Goal: Task Accomplishment & Management: Manage account settings

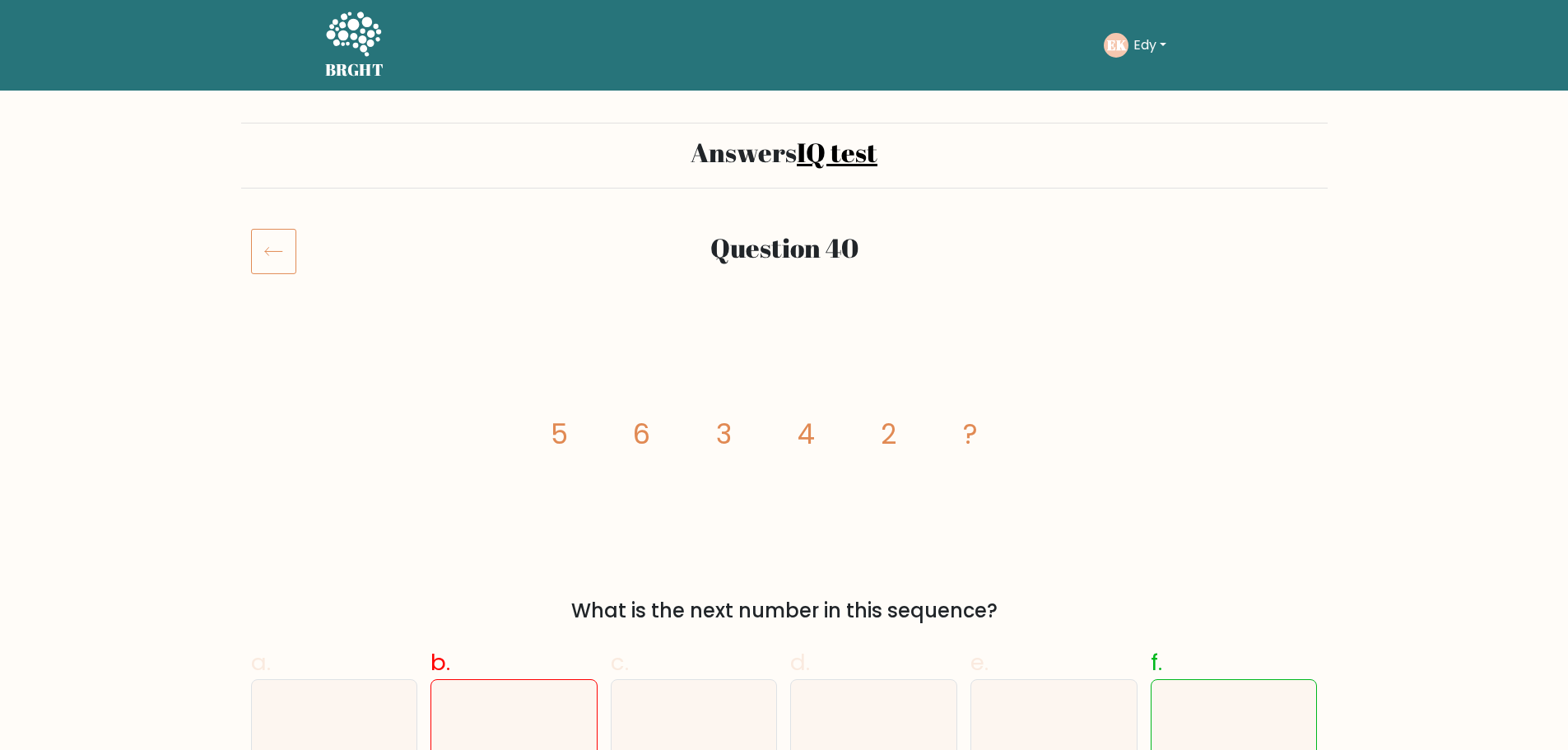
click at [370, 60] on h5 "BRGHT" at bounding box center [355, 70] width 59 height 20
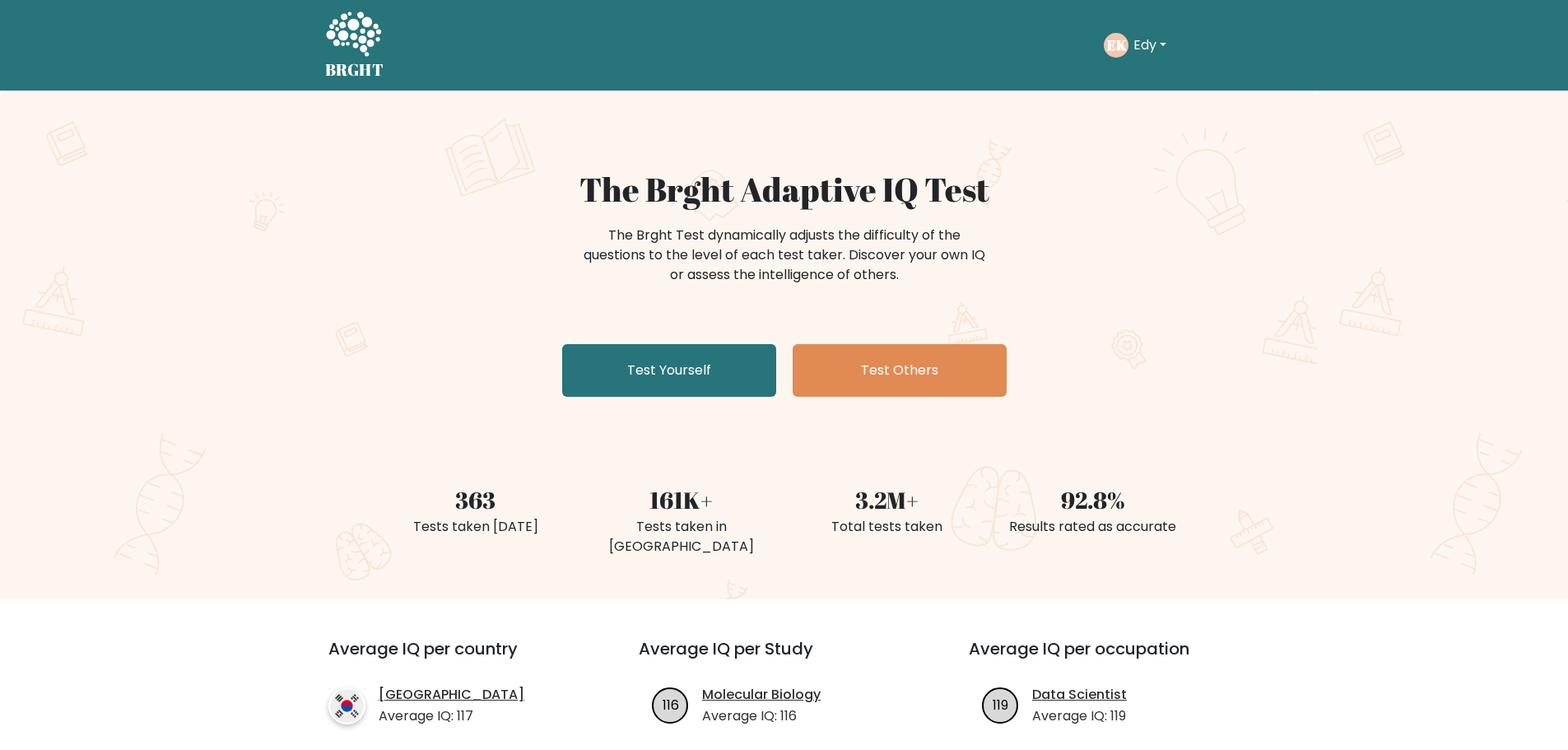
click at [1143, 51] on button "Edy" at bounding box center [1150, 45] width 43 height 22
click at [1155, 86] on link "Dashboard" at bounding box center [1170, 80] width 130 height 26
click at [1133, 48] on button "Edy" at bounding box center [1150, 45] width 43 height 22
click at [1138, 163] on link "Logout" at bounding box center [1170, 159] width 130 height 26
click at [1164, 48] on link "Take the test" at bounding box center [1158, 45] width 170 height 35
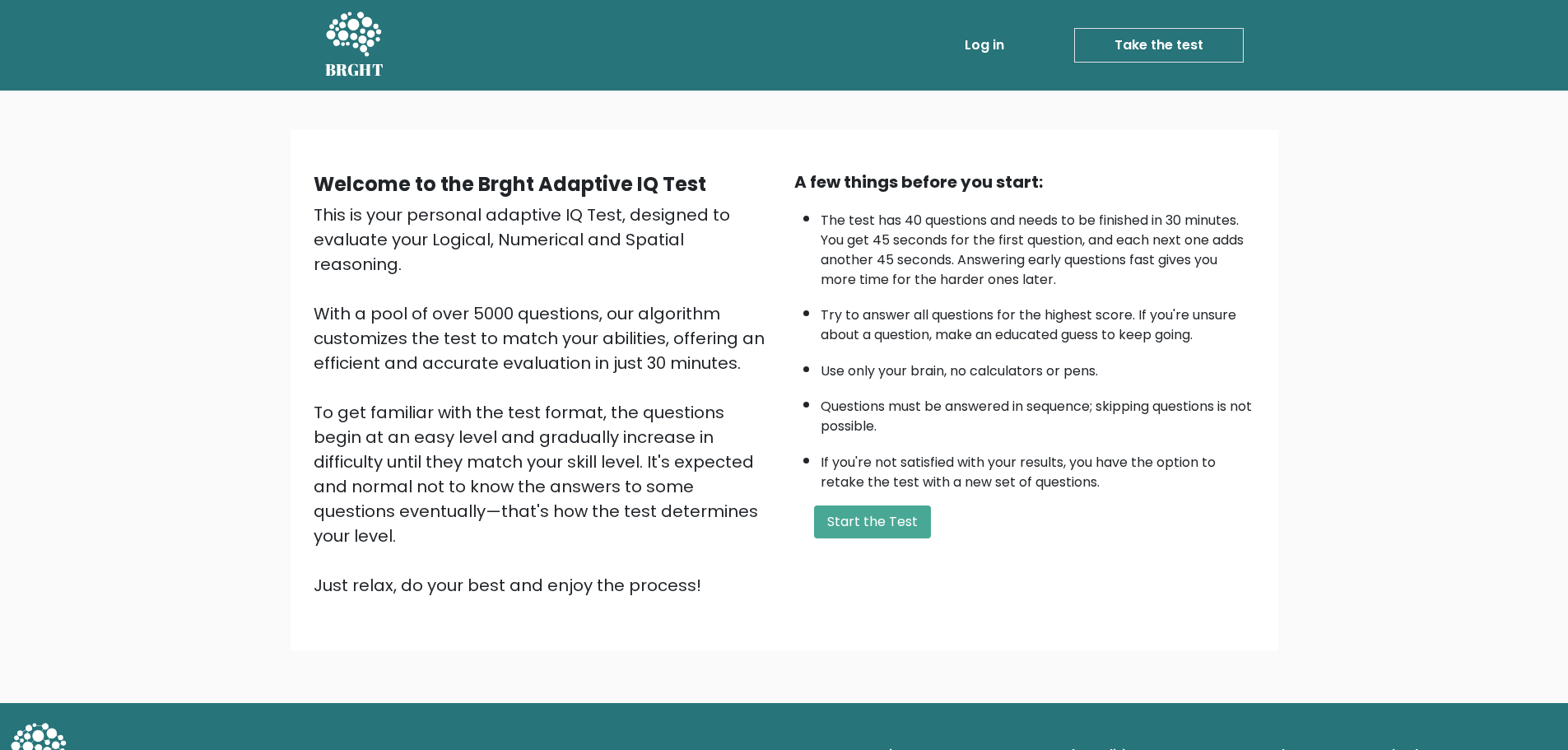
click at [1005, 44] on link "Log in" at bounding box center [984, 45] width 53 height 33
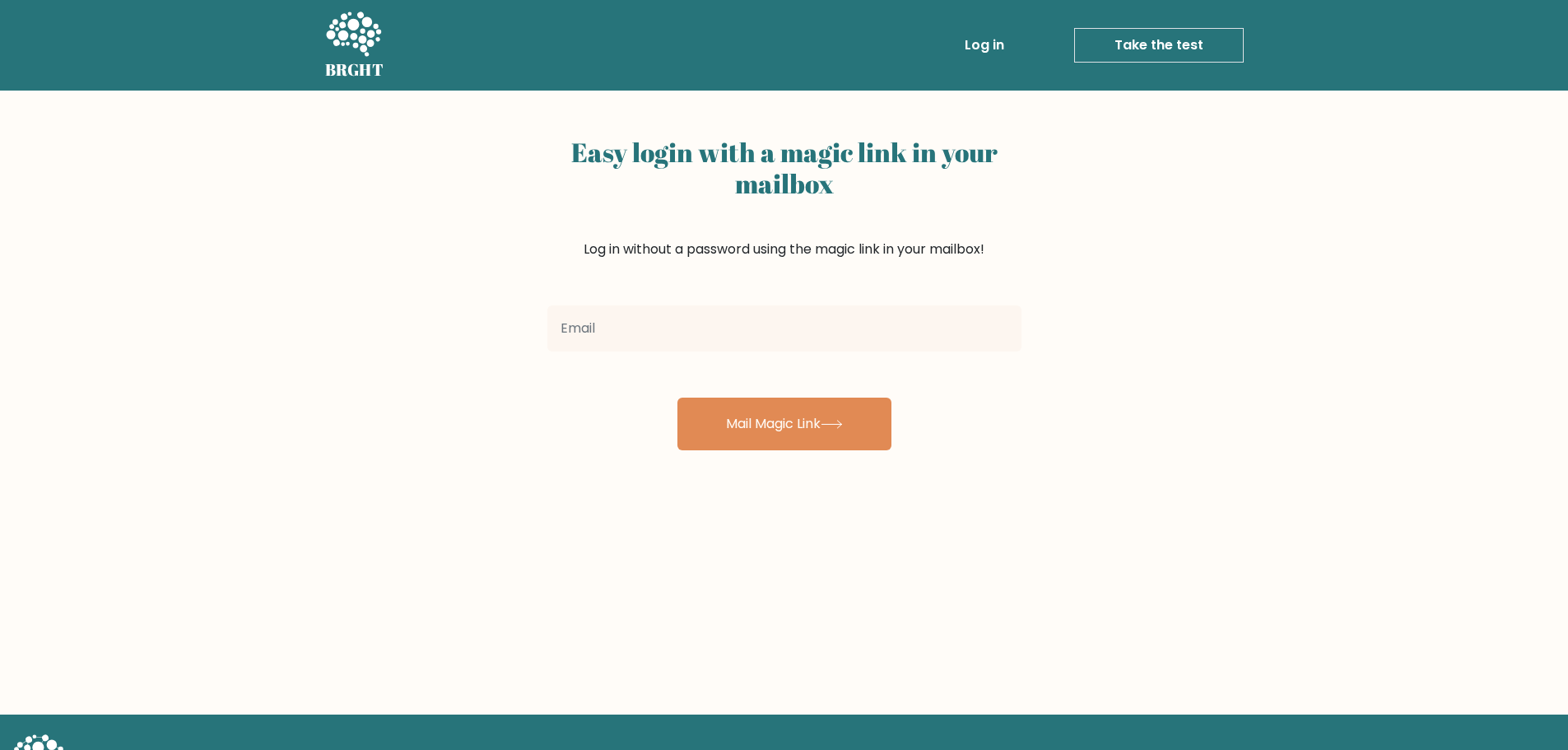
click at [827, 325] on input "email" at bounding box center [784, 328] width 474 height 46
type input "storage.edykurniawan@gmail.com"
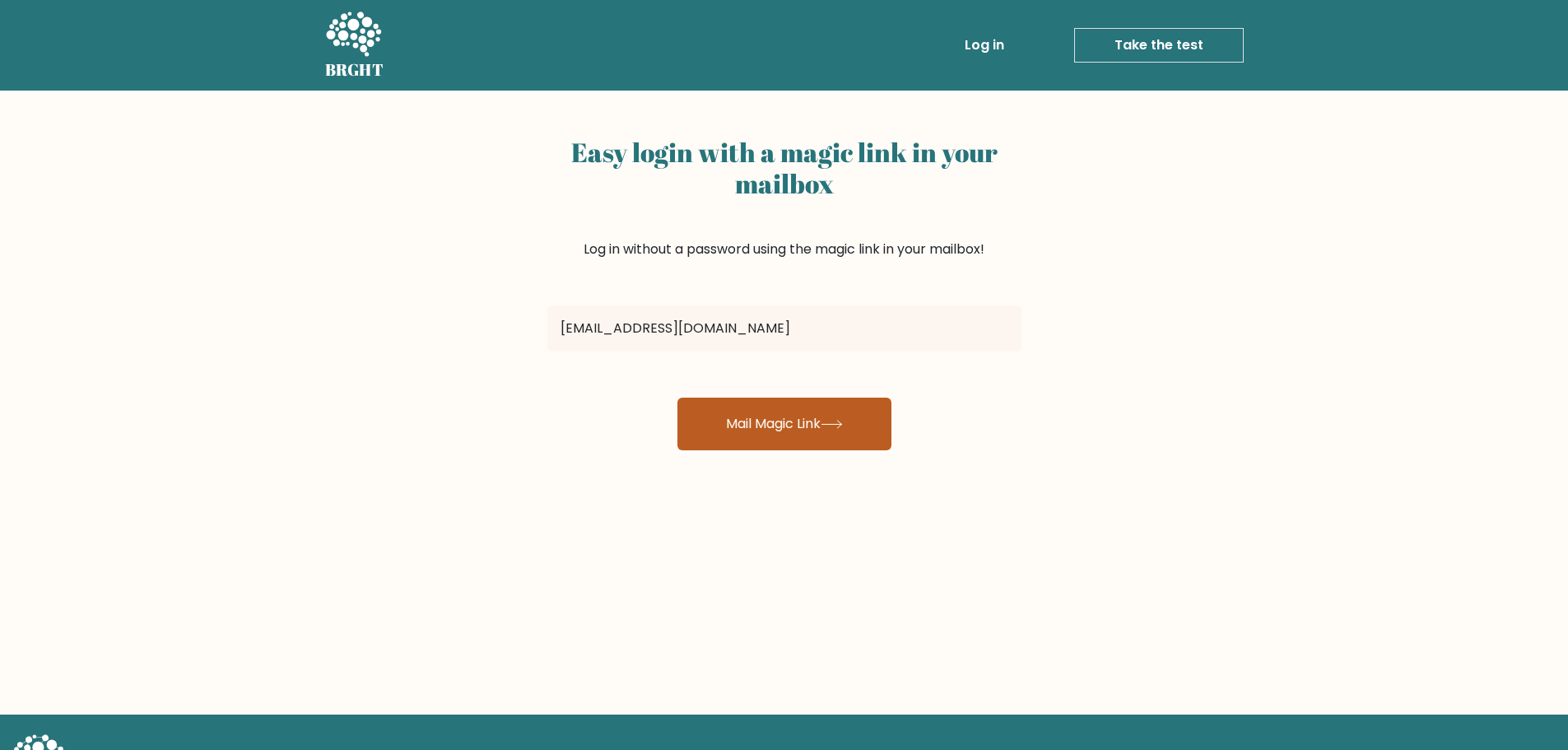
click at [795, 437] on button "Mail Magic Link" at bounding box center [784, 424] width 214 height 53
